Goal: Task Accomplishment & Management: Complete application form

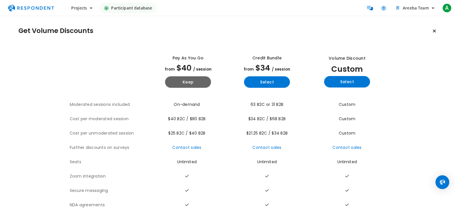
click at [249, 114] on tbody "Moderated sessions included On-demand 63 B2C or 31 B2B Custom Cost per moderate…" at bounding box center [227, 162] width 315 height 129
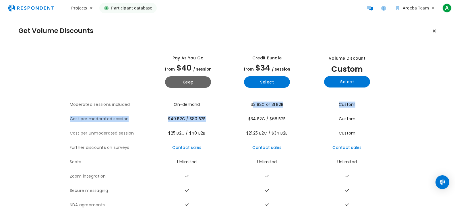
click at [265, 119] on span "$34 B2C / $68 B2B" at bounding box center [266, 119] width 37 height 6
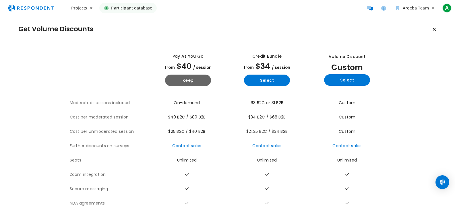
scroll to position [1, 0]
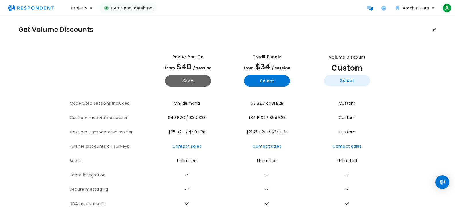
click at [337, 78] on button "Select" at bounding box center [347, 80] width 46 height 11
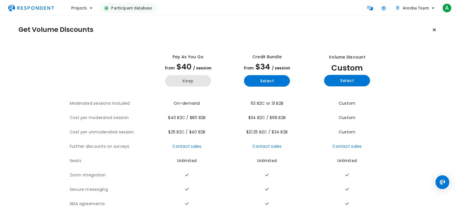
click at [181, 82] on button "Keep" at bounding box center [188, 80] width 46 height 11
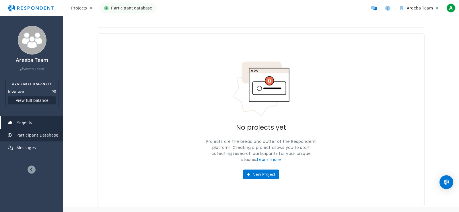
click at [51, 133] on span "Participant Database" at bounding box center [37, 134] width 42 height 5
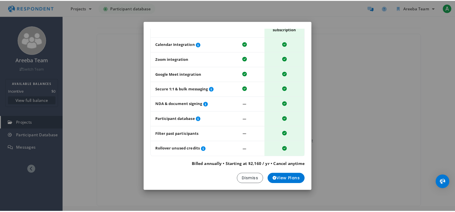
scroll to position [50, 0]
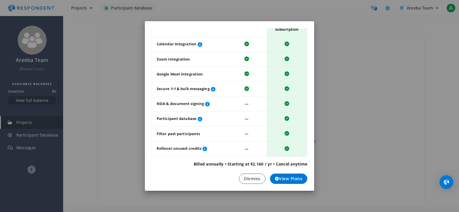
click at [347, 144] on div "Upgrade to a subscription save up to 20% and access advanced features Table sho…" at bounding box center [229, 106] width 459 height 212
click at [252, 180] on button "Dismiss" at bounding box center [252, 178] width 26 height 10
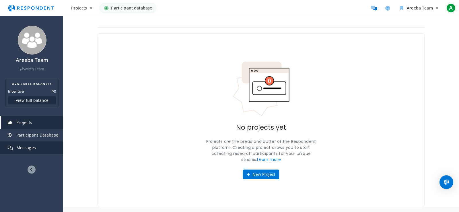
click at [30, 148] on span "Messages" at bounding box center [26, 147] width 20 height 5
click at [36, 102] on button "View full balance" at bounding box center [32, 100] width 48 height 8
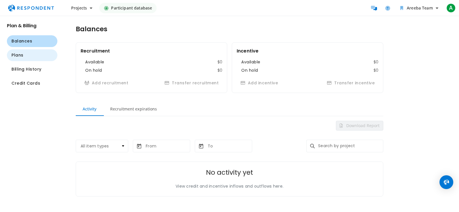
click at [26, 54] on button "Plans" at bounding box center [32, 55] width 50 height 12
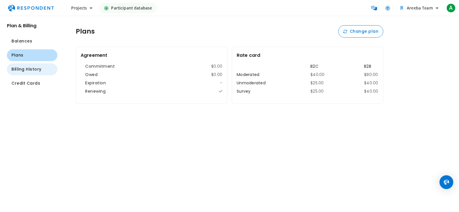
click at [13, 71] on span "Billing History" at bounding box center [26, 69] width 30 height 6
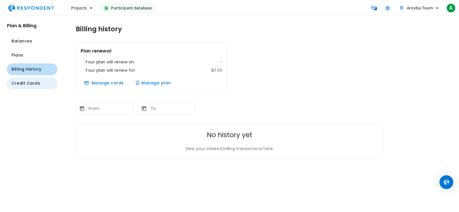
click at [15, 80] on button "Credit Cards" at bounding box center [32, 83] width 50 height 12
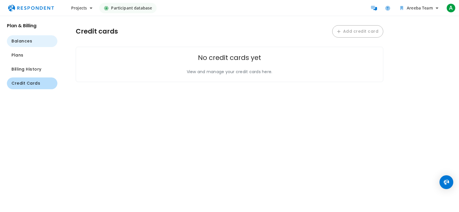
click at [15, 42] on span "Balances" at bounding box center [21, 41] width 21 height 6
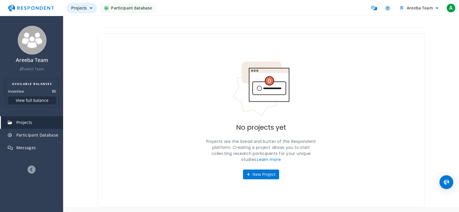
click at [91, 7] on icon "Main navigation" at bounding box center [91, 8] width 3 height 4
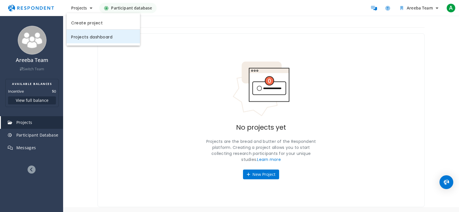
click at [92, 35] on link "Projects dashboard" at bounding box center [103, 37] width 73 height 14
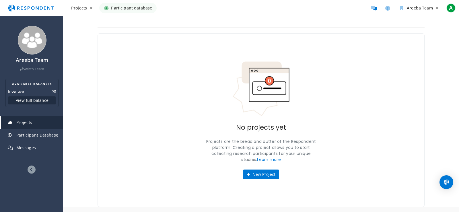
click at [107, 7] on icon "Main navigation" at bounding box center [106, 8] width 5 height 5
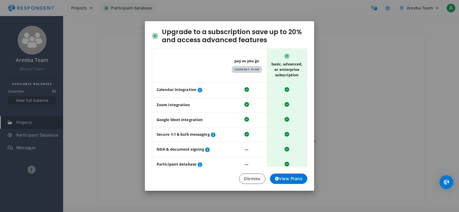
click at [342, 77] on div "Upgrade to a subscription save up to 20% and access advanced features Table sho…" at bounding box center [229, 106] width 459 height 212
click at [252, 178] on button "Dismiss" at bounding box center [252, 178] width 26 height 10
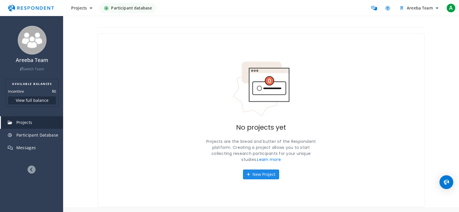
click at [253, 176] on button "New Project" at bounding box center [261, 174] width 36 height 10
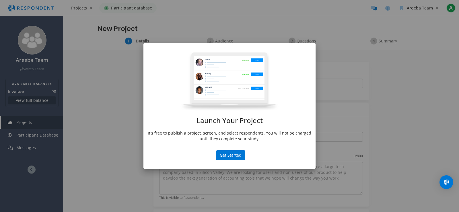
click at [247, 173] on div "Launch Your Project It's free to publish a project, screen, and select responde…" at bounding box center [229, 106] width 459 height 212
click at [222, 173] on div "Launch Your Project It's free to publish a project, screen, and select responde…" at bounding box center [229, 106] width 459 height 212
click at [227, 154] on button "Get Started" at bounding box center [230, 155] width 29 height 10
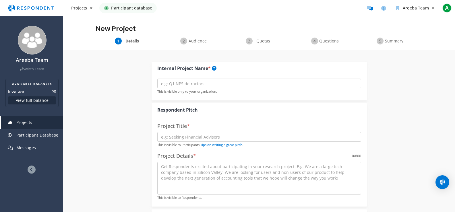
click at [171, 82] on input "text" at bounding box center [259, 84] width 204 height 10
click at [206, 82] on input "text" at bounding box center [259, 84] width 204 height 10
click at [197, 83] on input "text" at bounding box center [259, 84] width 204 height 10
click at [195, 137] on input "text" at bounding box center [259, 137] width 204 height 10
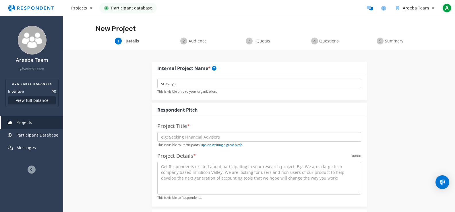
click at [180, 135] on input "text" at bounding box center [259, 137] width 204 height 10
click at [288, 152] on div "Project Details * 0 /800" at bounding box center [259, 155] width 204 height 11
click at [213, 157] on div "Project Details * 0 /800" at bounding box center [259, 155] width 204 height 11
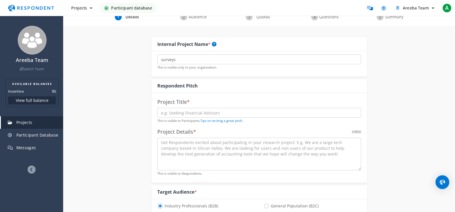
scroll to position [23, 0]
click at [212, 152] on textarea at bounding box center [259, 155] width 204 height 33
click at [212, 149] on textarea at bounding box center [259, 155] width 204 height 33
click at [213, 127] on div "Project Title * This is visible to Participants. Tips on writing a great pitch.…" at bounding box center [258, 138] width 215 height 89
click at [217, 114] on input "text" at bounding box center [259, 114] width 204 height 10
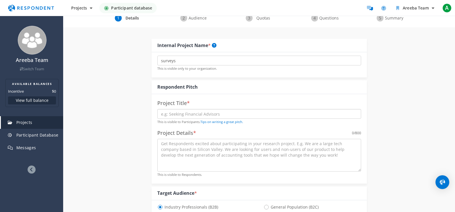
click at [217, 113] on input "text" at bounding box center [259, 114] width 204 height 10
click at [180, 57] on input "surveys" at bounding box center [259, 61] width 204 height 10
type input "s"
paste input "Project EarnNet"
type input "Project EarnNet"
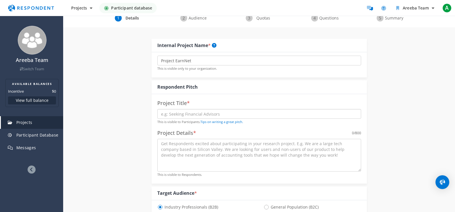
click at [182, 112] on input "text" at bounding box center [259, 114] width 204 height 10
click at [155, 39] on div "Internal Project Name *" at bounding box center [258, 46] width 215 height 14
